Goal: Task Accomplishment & Management: Manage account settings

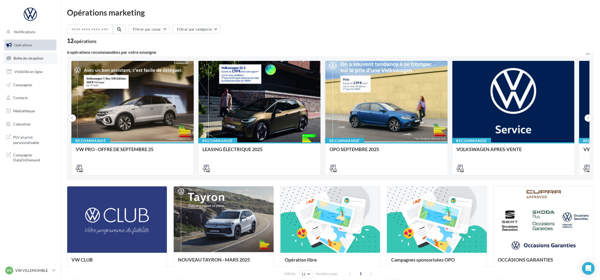
click at [20, 59] on span "Boîte de réception" at bounding box center [28, 58] width 30 height 4
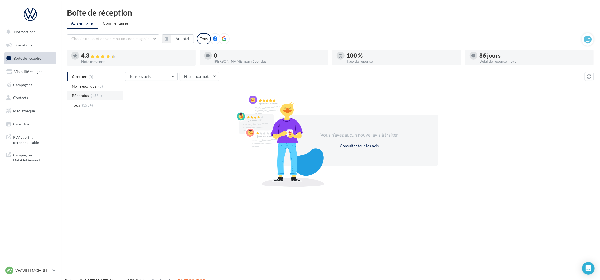
click at [78, 92] on li "Répondus (1534)" at bounding box center [95, 95] width 56 height 9
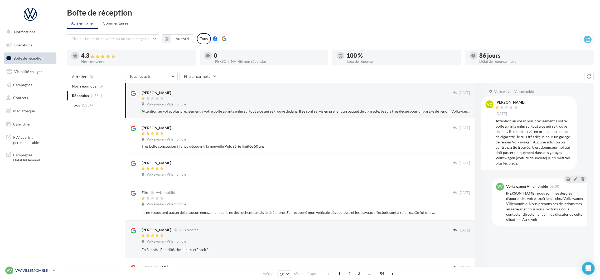
click at [45, 274] on div "VV VW VILLEMOMBLE vw-vil-mon" at bounding box center [27, 270] width 45 height 8
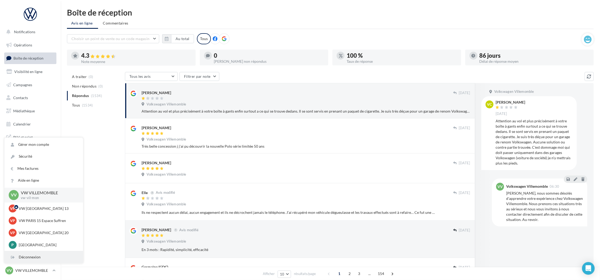
click at [37, 259] on div "Déconnexion" at bounding box center [43, 257] width 79 height 12
